Goal: Task Accomplishment & Management: Manage account settings

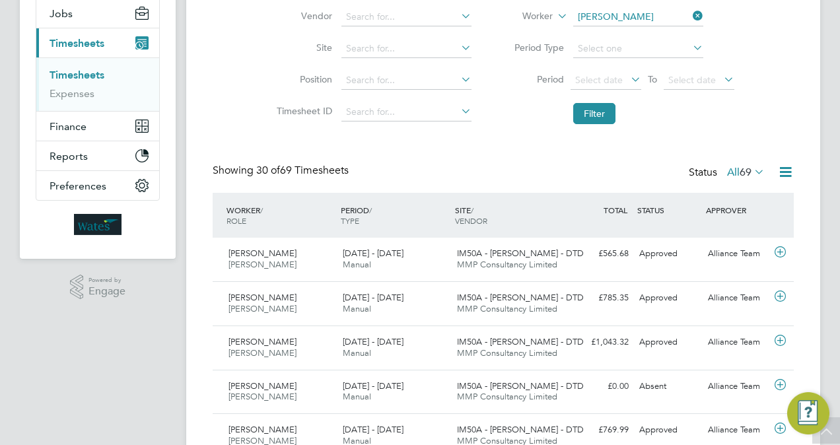
click at [79, 65] on ul "Timesheets Expenses" at bounding box center [97, 83] width 123 height 53
click at [82, 70] on link "Timesheets" at bounding box center [77, 75] width 55 height 13
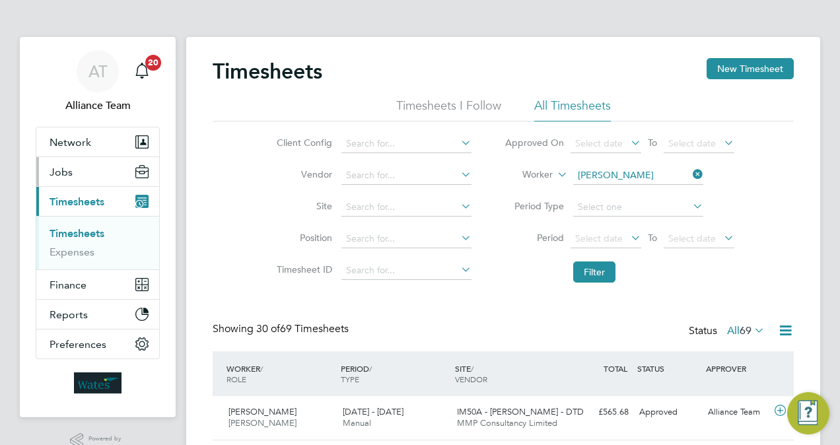
click at [48, 176] on button "Jobs" at bounding box center [97, 171] width 123 height 29
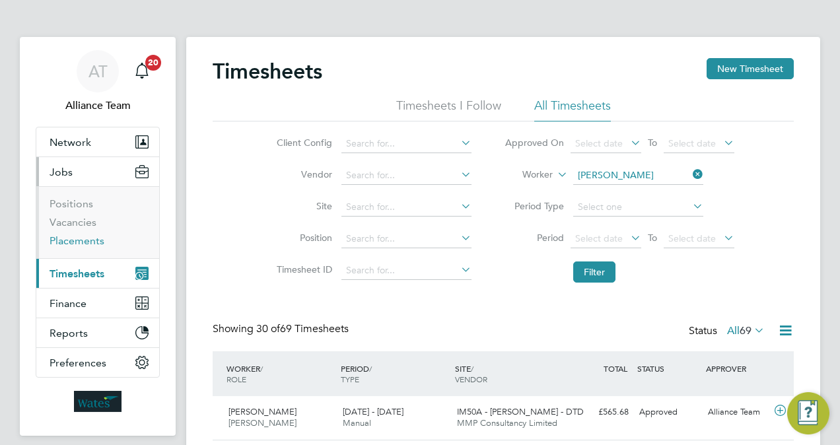
click at [87, 238] on link "Placements" at bounding box center [77, 240] width 55 height 13
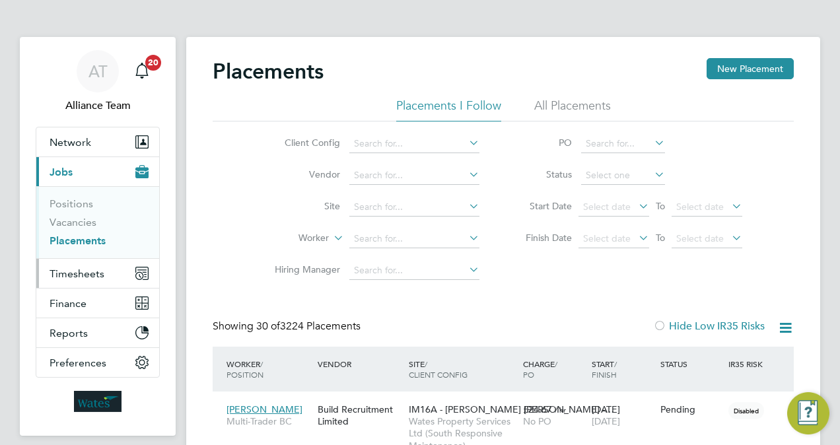
click at [76, 276] on span "Timesheets" at bounding box center [77, 273] width 55 height 13
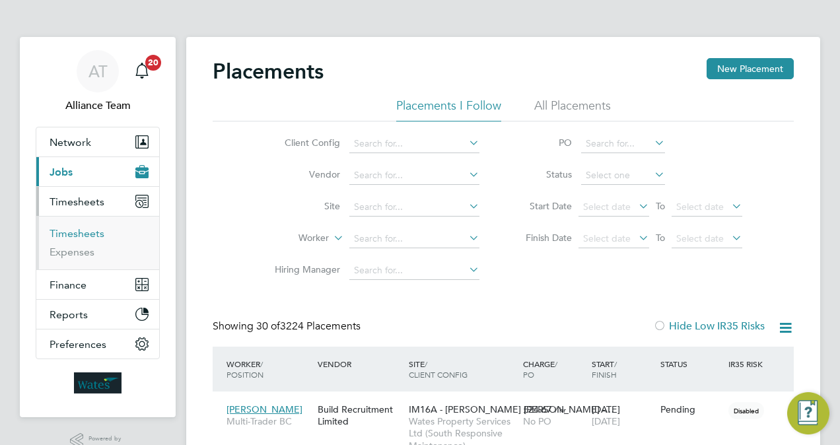
click at [94, 232] on link "Timesheets" at bounding box center [77, 233] width 55 height 13
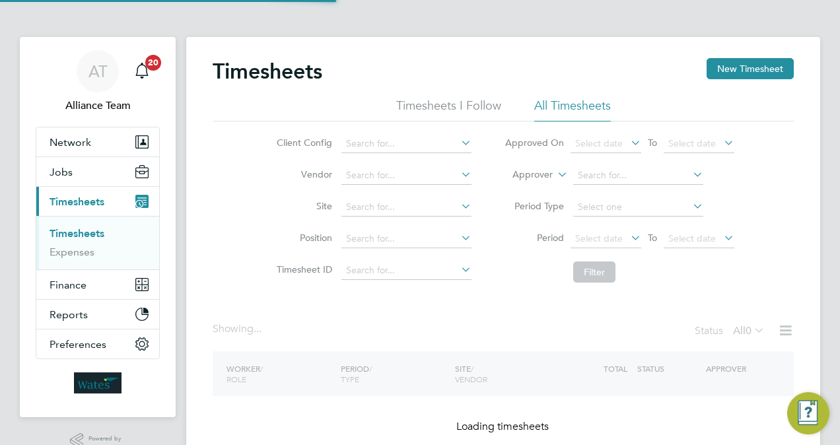
click at [528, 162] on li "Approver" at bounding box center [619, 176] width 263 height 32
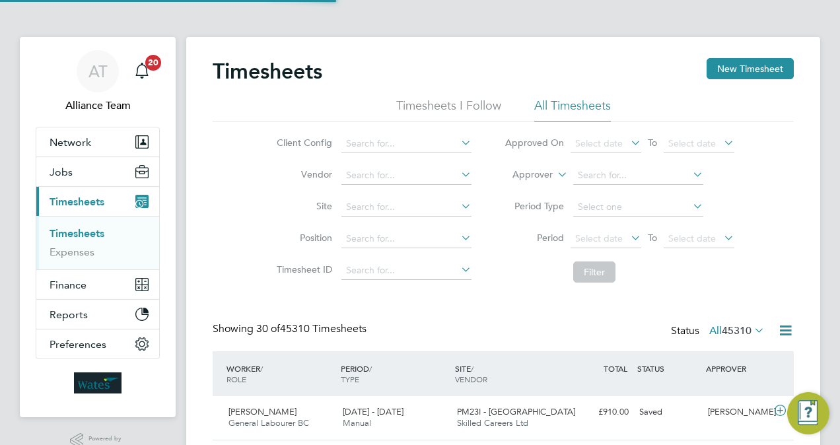
scroll to position [44, 114]
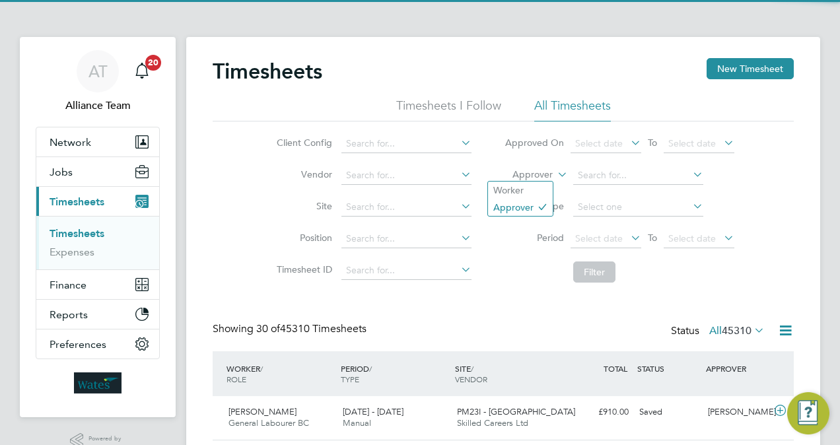
click at [528, 172] on label "Approver" at bounding box center [522, 174] width 59 height 13
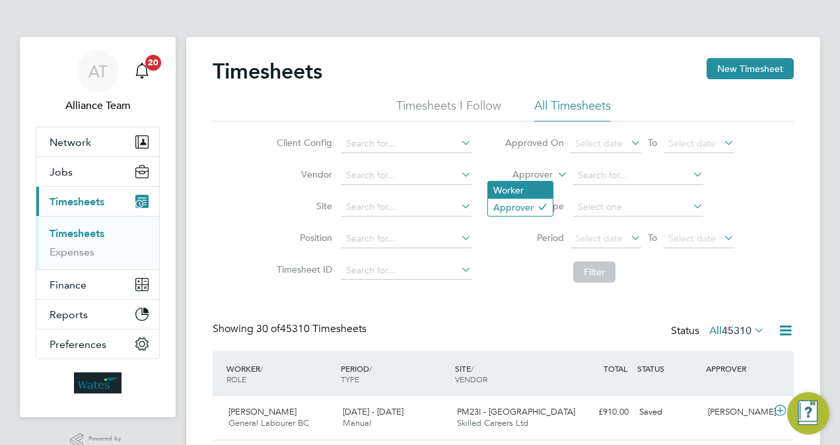
click at [525, 186] on li "Worker" at bounding box center [520, 190] width 65 height 17
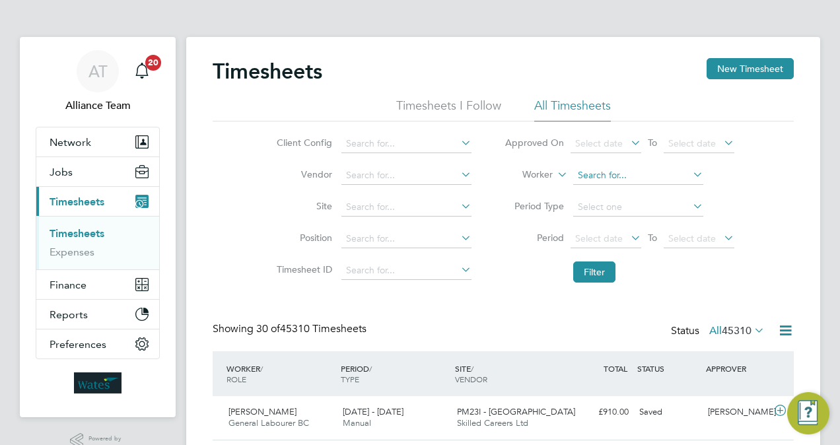
click at [581, 173] on input at bounding box center [638, 175] width 130 height 18
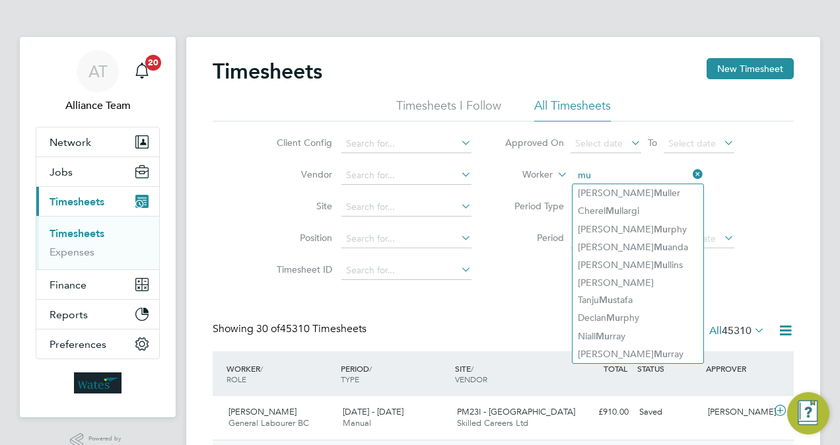
type input "mu"
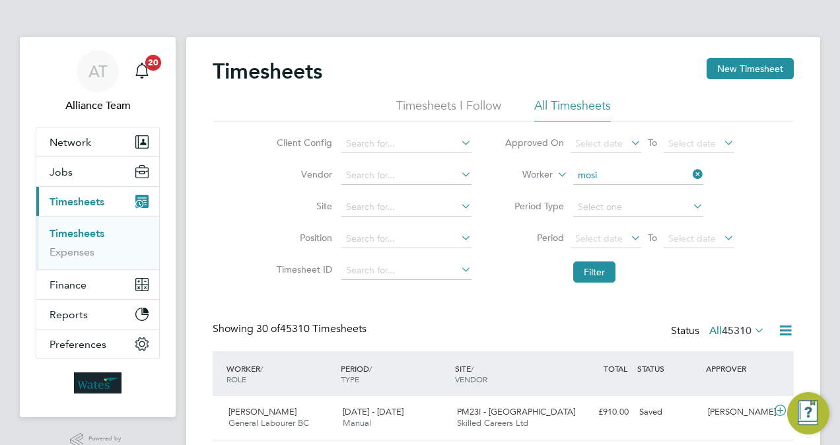
click at [640, 193] on li "Mosi mileoluwa Aliu" at bounding box center [637, 193] width 131 height 18
type input "Mosimileoluwa Aliu"
click at [595, 273] on button "Filter" at bounding box center [594, 271] width 42 height 21
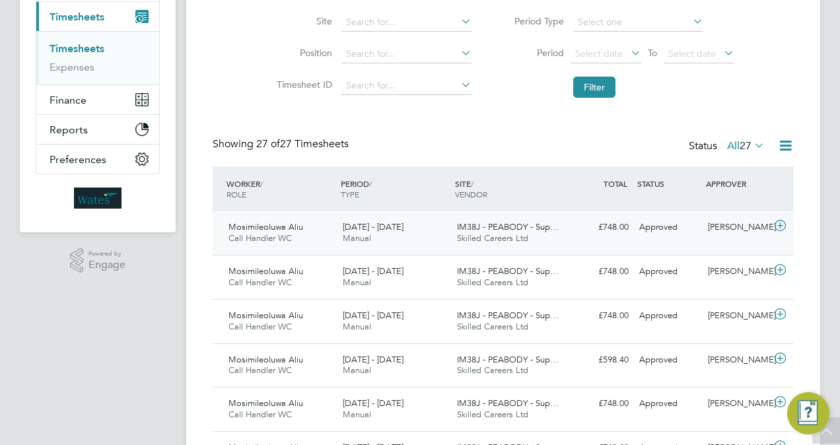
click at [650, 218] on div "Approved" at bounding box center [668, 228] width 69 height 22
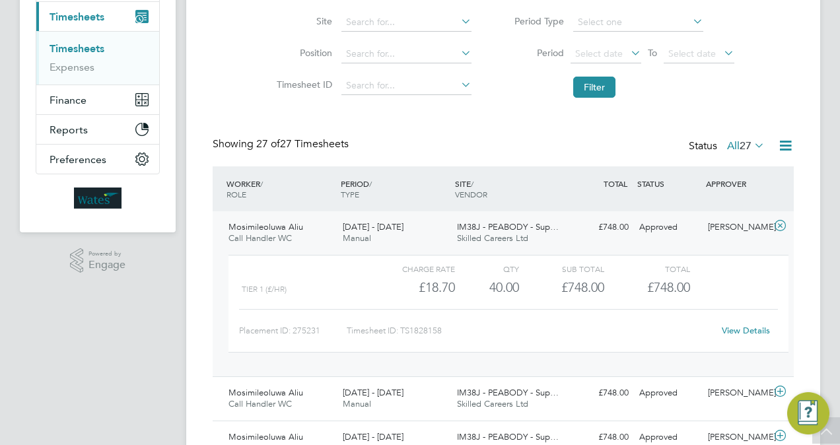
click at [743, 330] on link "View Details" at bounding box center [746, 330] width 48 height 11
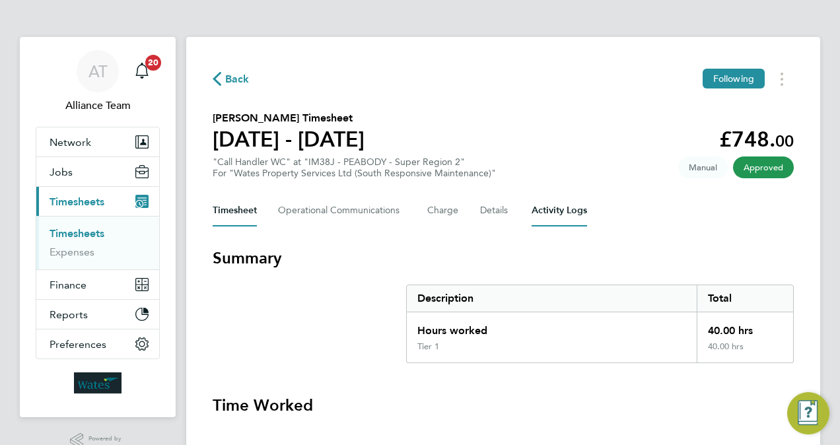
click at [552, 203] on Logs-tab "Activity Logs" at bounding box center [558, 211] width 55 height 32
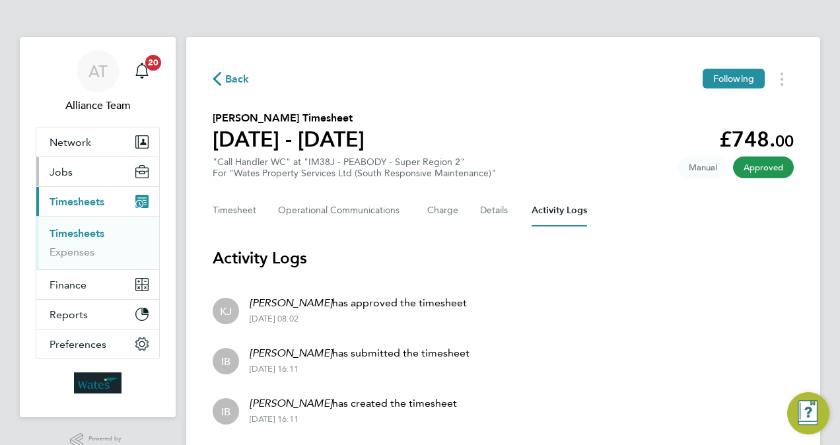
click at [77, 166] on button "Jobs" at bounding box center [97, 171] width 123 height 29
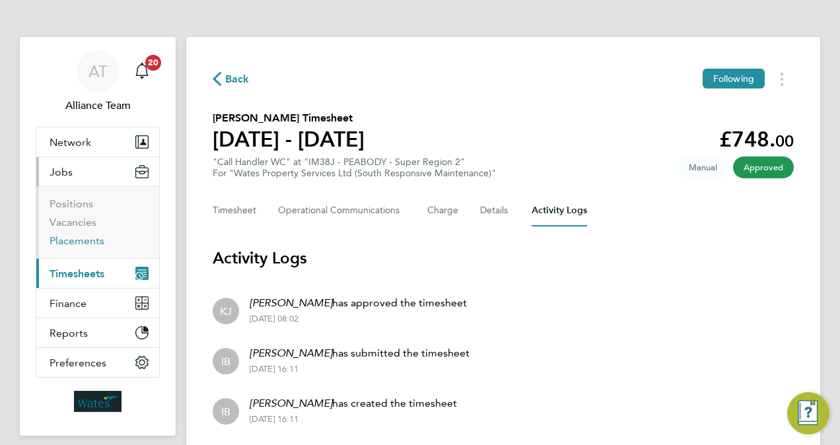
click at [84, 239] on link "Placements" at bounding box center [77, 240] width 55 height 13
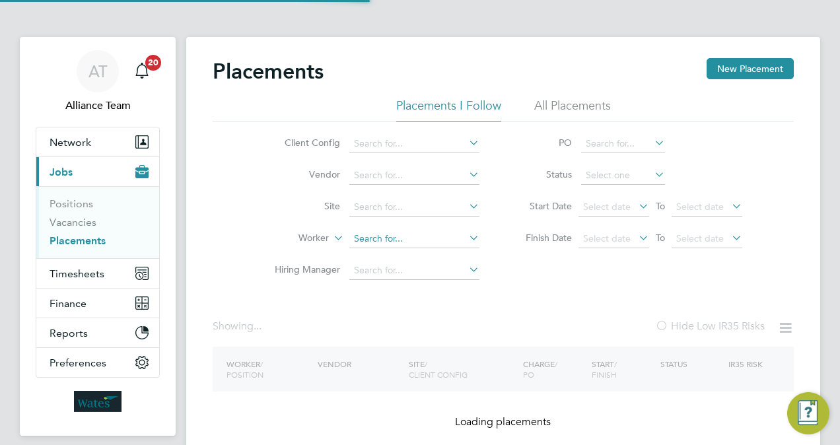
click at [389, 232] on input at bounding box center [414, 239] width 130 height 18
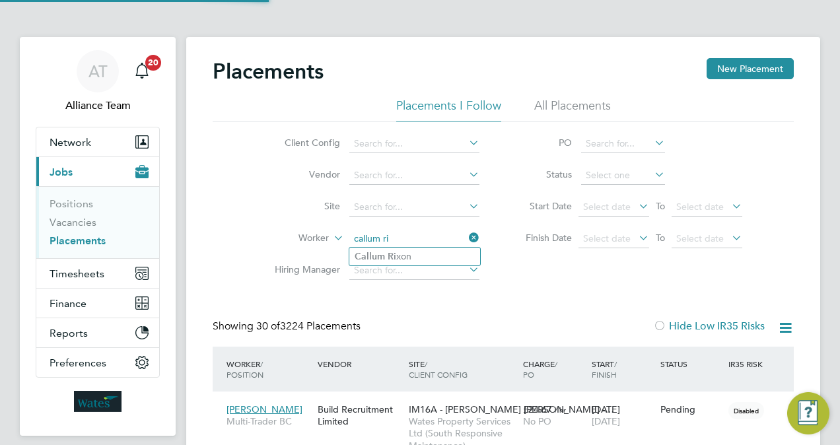
click at [421, 257] on li "Callum Ri xon" at bounding box center [414, 257] width 131 height 18
type input "Callum Rixon"
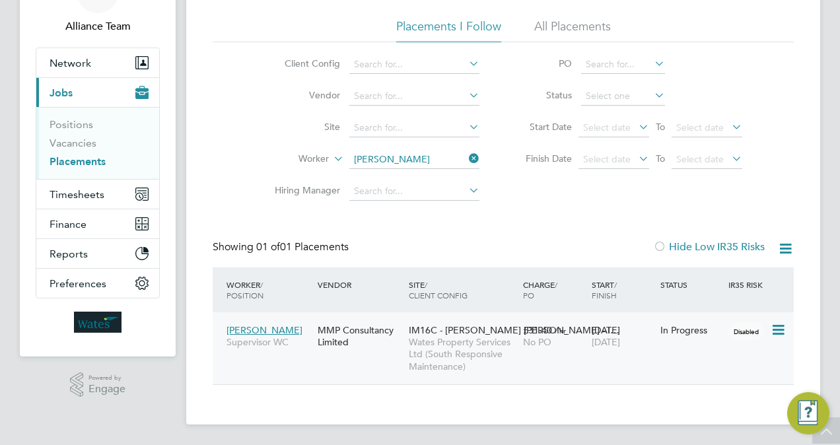
click at [549, 341] on span "No PO" at bounding box center [537, 342] width 28 height 12
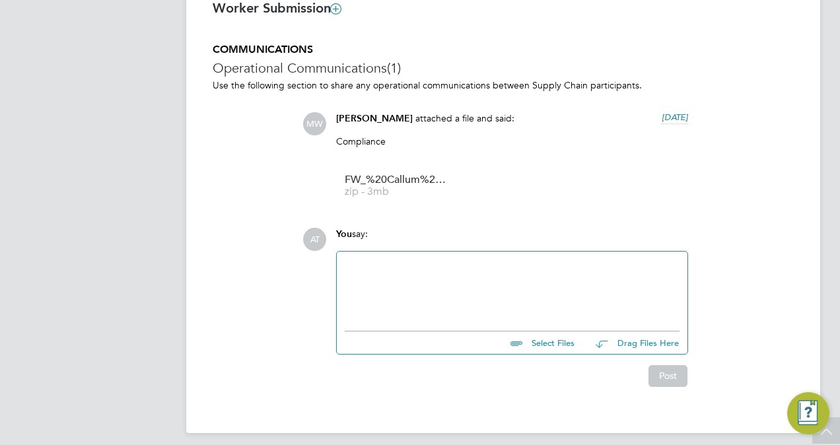
scroll to position [1013, 0]
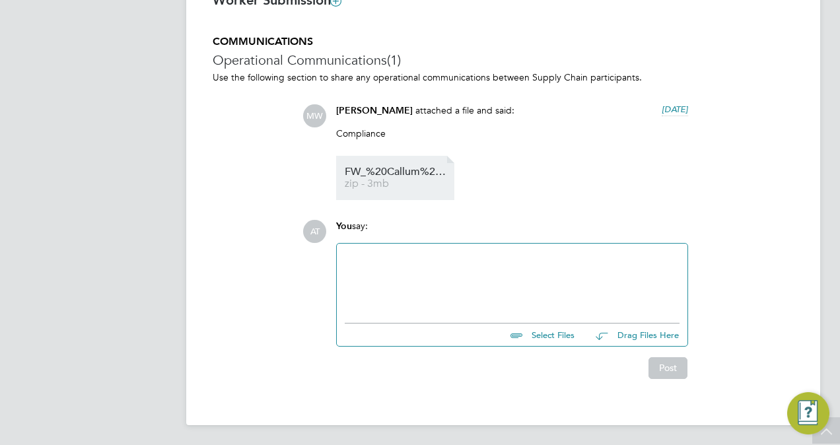
click at [400, 178] on link "FW_%20Callum%20Rixon zip - 3mb" at bounding box center [398, 178] width 106 height 22
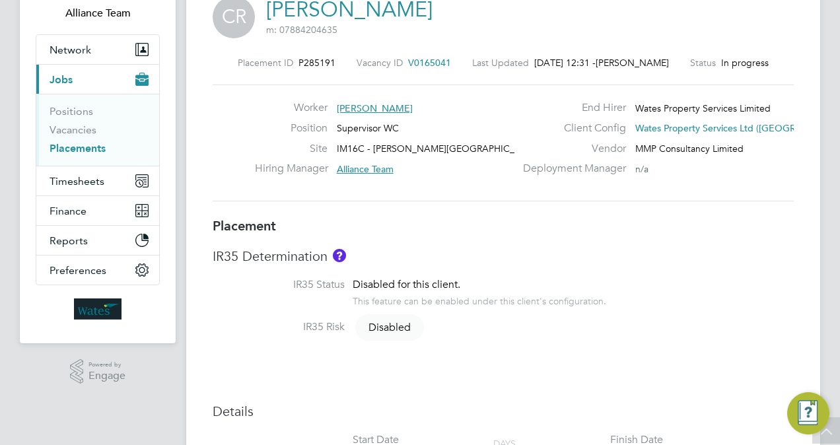
scroll to position [0, 0]
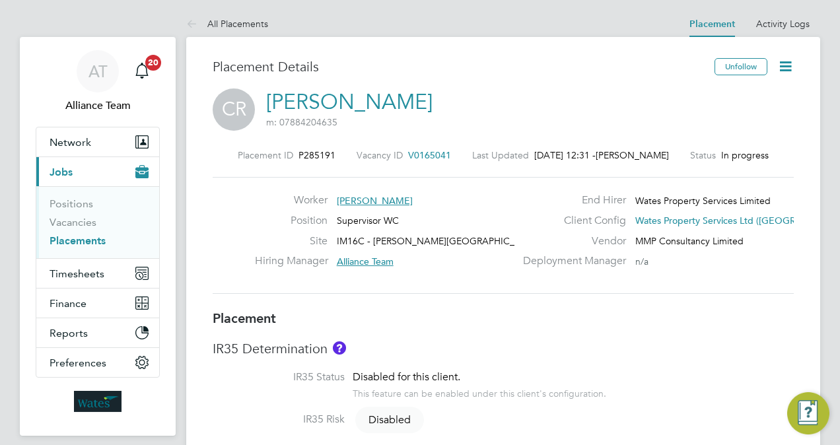
click at [92, 238] on link "Placements" at bounding box center [78, 240] width 56 height 13
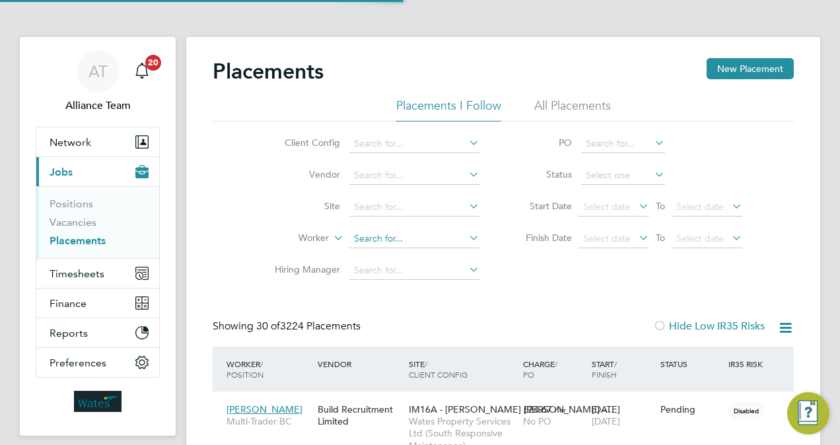
scroll to position [38, 92]
click at [380, 243] on input at bounding box center [414, 239] width 130 height 18
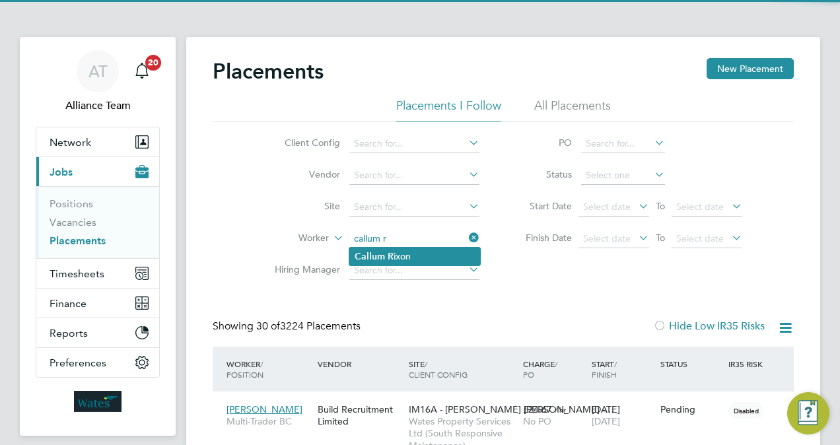
click at [415, 259] on li "Callum R ixon" at bounding box center [414, 257] width 131 height 18
type input "Callum Rixon"
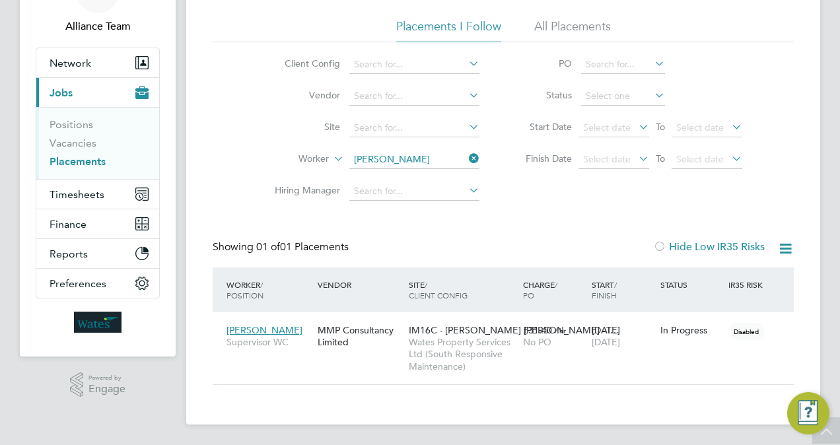
click at [611, 416] on div "Placements New Placement Placements I Follow All Placements Client Config Vendo…" at bounding box center [503, 191] width 634 height 467
click at [79, 189] on span "Timesheets" at bounding box center [77, 194] width 55 height 13
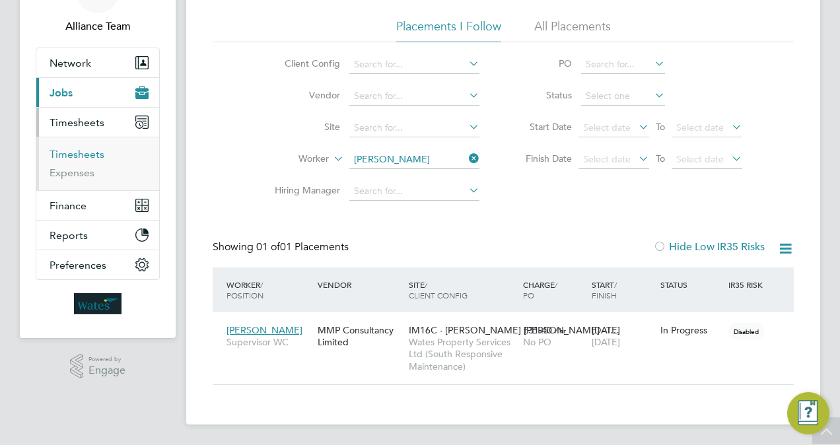
click at [92, 154] on link "Timesheets" at bounding box center [77, 154] width 55 height 13
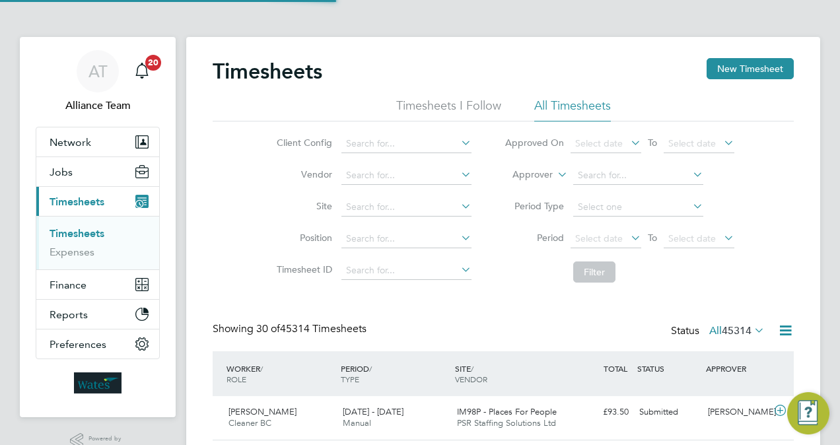
click at [535, 168] on li "Approver" at bounding box center [619, 176] width 263 height 32
click at [526, 176] on label "Approver" at bounding box center [522, 174] width 59 height 13
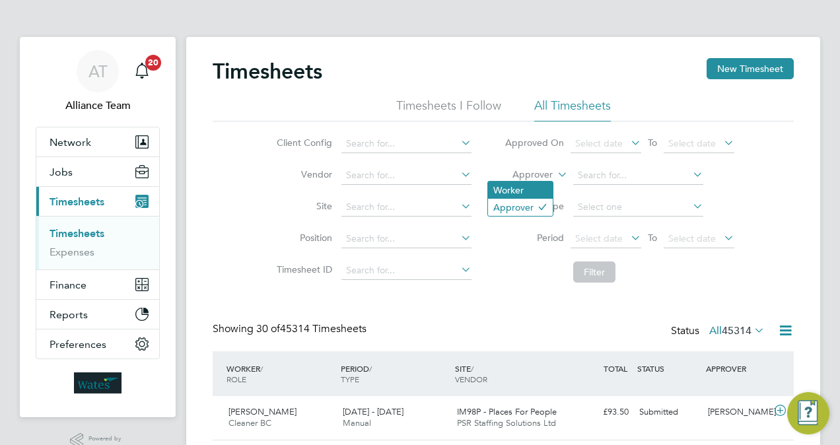
click at [524, 182] on li "Worker" at bounding box center [520, 190] width 65 height 17
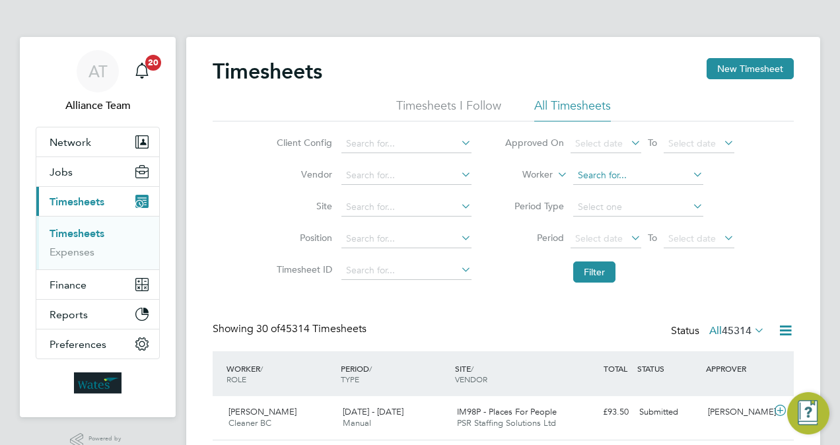
click at [625, 176] on input at bounding box center [638, 175] width 130 height 18
click at [636, 190] on li "Harro une Zouai" at bounding box center [637, 193] width 131 height 18
type input "Harroune Zouai"
click at [603, 267] on button "Filter" at bounding box center [594, 271] width 42 height 21
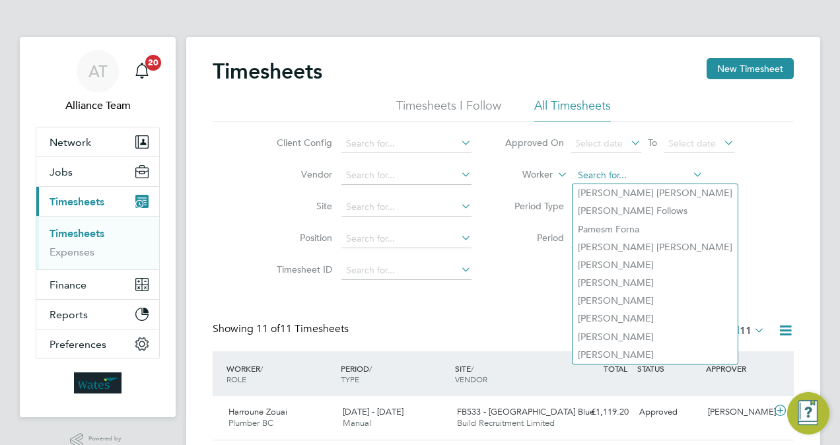
click at [644, 178] on input at bounding box center [638, 175] width 130 height 18
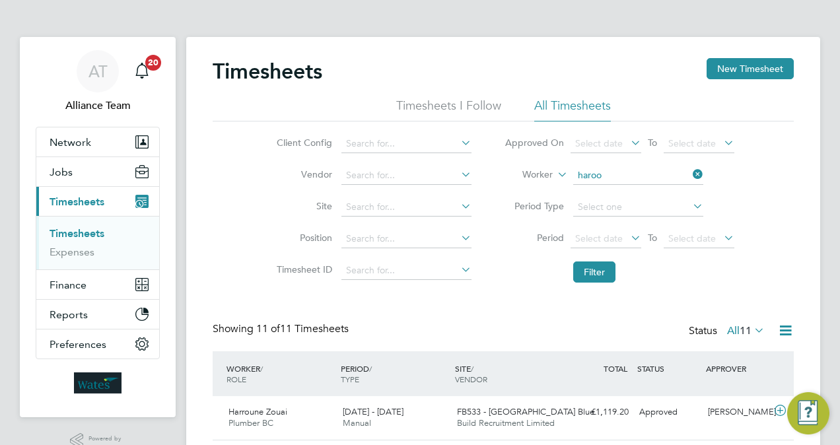
click at [642, 205] on li "Haroo n Ahmed" at bounding box center [637, 211] width 131 height 18
type input "Haroon Ahmed"
click at [603, 281] on button "Filter" at bounding box center [594, 271] width 42 height 21
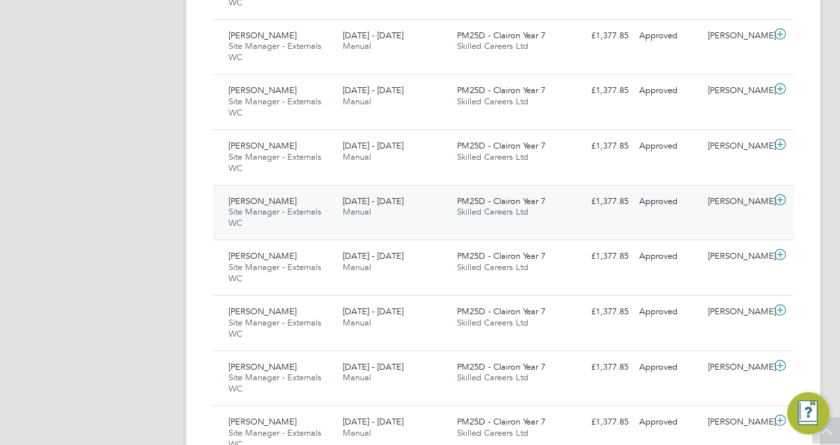
click at [502, 199] on span "PM25D - Clairon Year 7" at bounding box center [501, 200] width 88 height 11
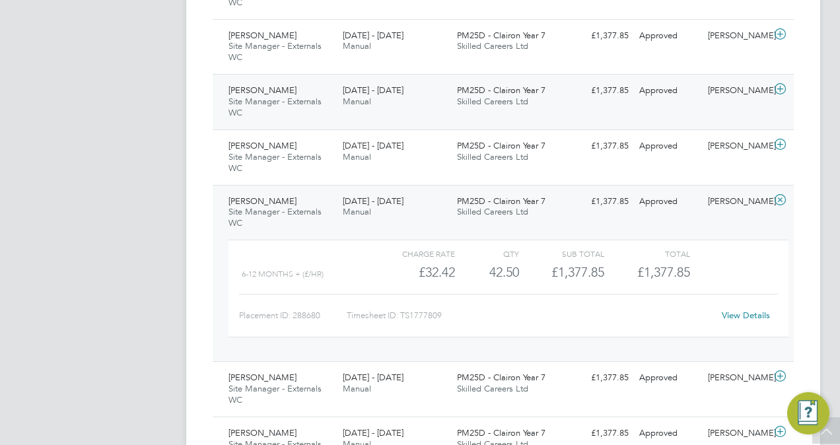
click at [648, 87] on div "Approved" at bounding box center [668, 91] width 69 height 22
